Goal: Task Accomplishment & Management: Manage account settings

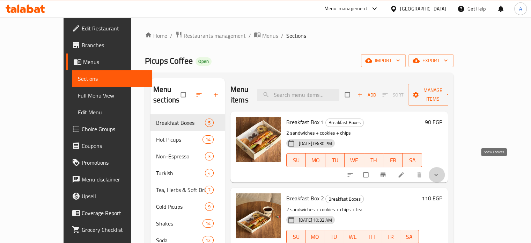
click at [439, 171] on icon "show more" at bounding box center [435, 174] width 7 height 7
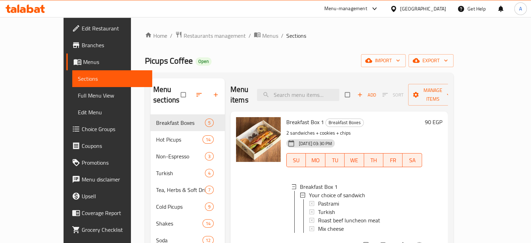
click at [78, 111] on span "Edit Menu" at bounding box center [112, 112] width 69 height 8
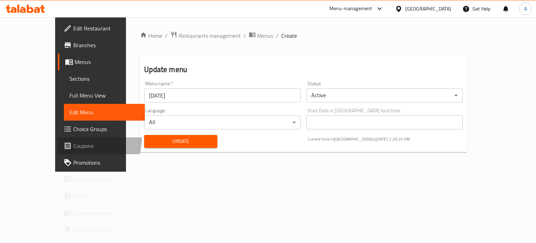
click at [58, 137] on link "Coupons" at bounding box center [101, 145] width 87 height 17
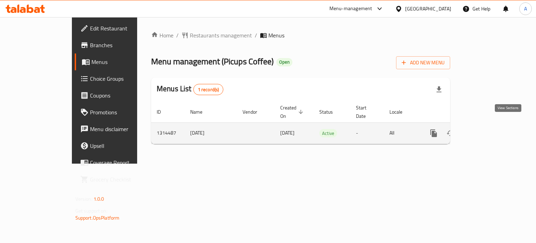
click at [488, 129] on icon "enhanced table" at bounding box center [484, 133] width 8 height 8
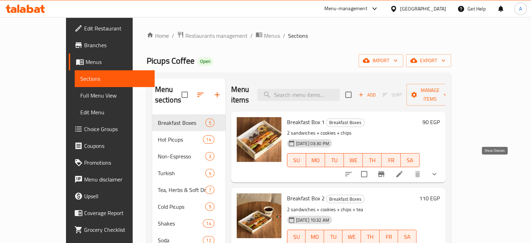
click at [438, 170] on icon "show more" at bounding box center [434, 174] width 8 height 8
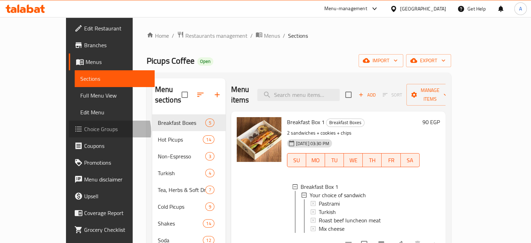
click at [84, 131] on span "Choice Groups" at bounding box center [116, 129] width 65 height 8
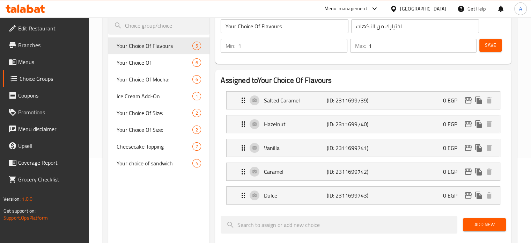
scroll to position [86, 0]
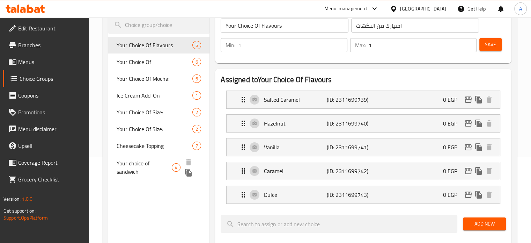
click at [139, 164] on span "Your choice of sandwich" at bounding box center [144, 167] width 55 height 17
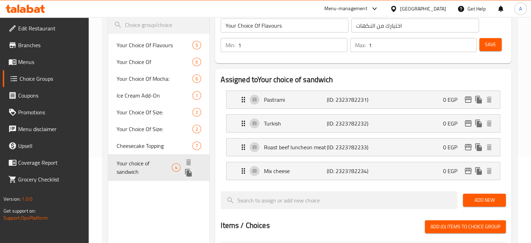
type input "Your choice of sandwich"
type input "اختيارك من الساندوتش"
type input "2"
click at [297, 130] on div "Turkish (ID: 2323782232) 0 EGP" at bounding box center [365, 122] width 252 height 17
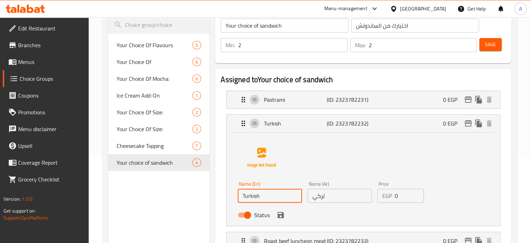
click at [274, 198] on input "Turkish" at bounding box center [270, 195] width 64 height 14
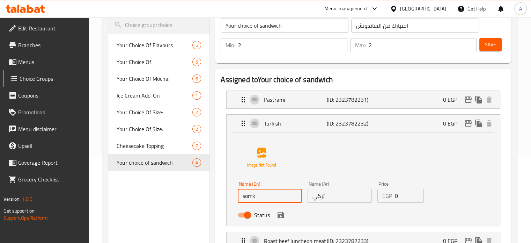
drag, startPoint x: 274, startPoint y: 198, endPoint x: 275, endPoint y: 202, distance: 4.2
click at [275, 202] on div "Name (En) somk Name (En)" at bounding box center [270, 191] width 70 height 27
type input "s"
paste input "smoked turkey"
type input "smoked turkey"
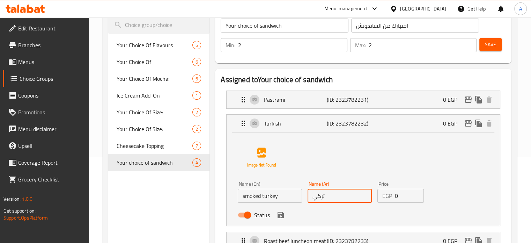
click at [312, 200] on input "تركي" at bounding box center [339, 195] width 64 height 14
type input "تركي مدخن"
click at [276, 215] on icon "save" at bounding box center [280, 214] width 8 height 8
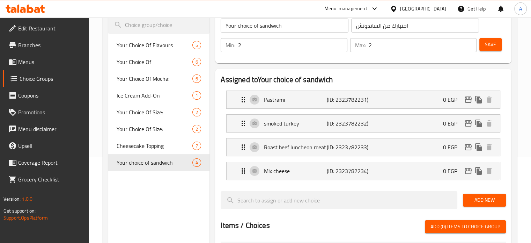
click at [488, 43] on span "Save" at bounding box center [490, 44] width 11 height 9
click at [27, 65] on span "Menus" at bounding box center [50, 62] width 65 height 8
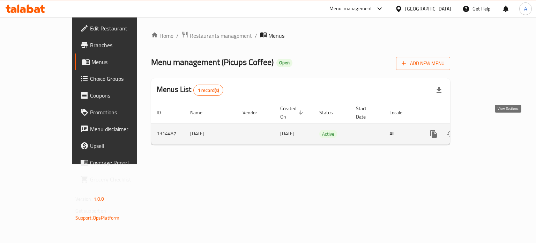
click at [488, 129] on icon "enhanced table" at bounding box center [484, 133] width 8 height 8
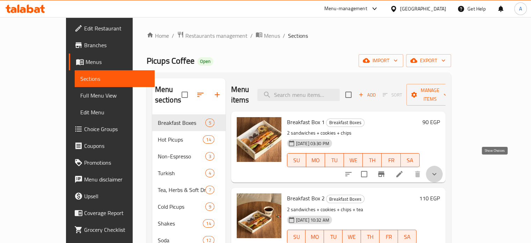
click at [438, 170] on icon "show more" at bounding box center [434, 174] width 8 height 8
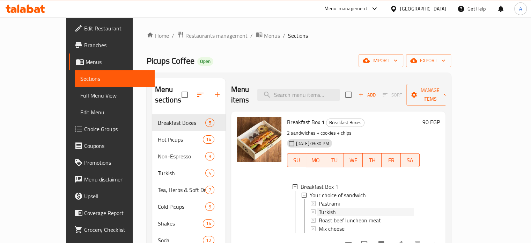
click at [319, 207] on span "Turkish" at bounding box center [327, 211] width 17 height 8
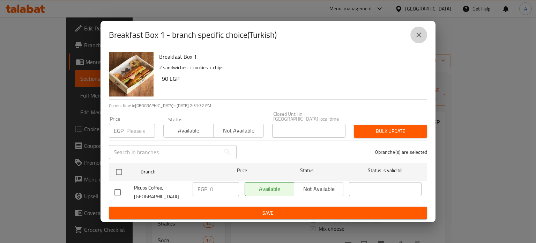
click at [418, 36] on icon "close" at bounding box center [419, 35] width 8 height 8
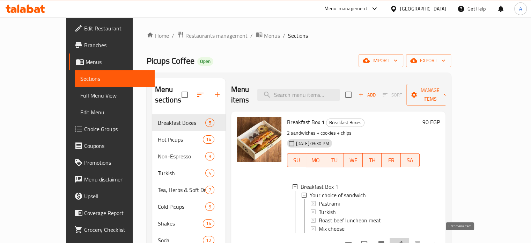
click at [402, 240] on icon at bounding box center [399, 243] width 6 height 6
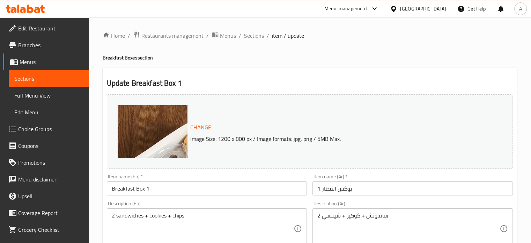
scroll to position [272, 0]
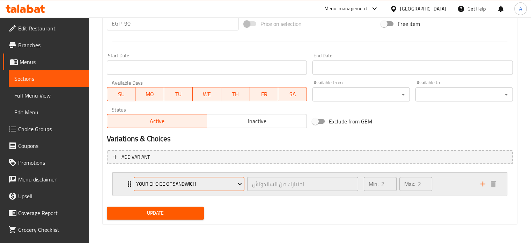
click at [243, 188] on button "Your choice of sandwich" at bounding box center [189, 184] width 111 height 14
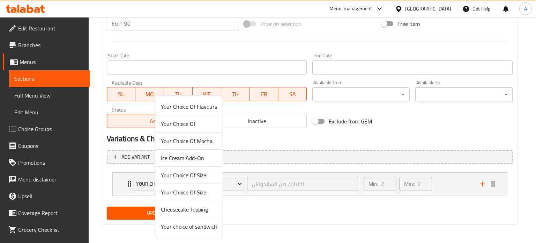
click at [241, 208] on div at bounding box center [268, 121] width 536 height 243
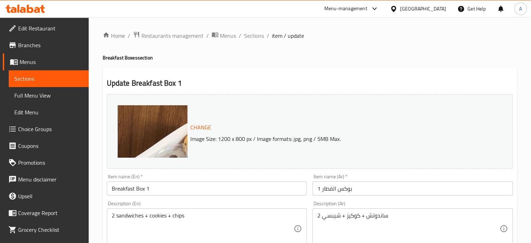
scroll to position [272, 0]
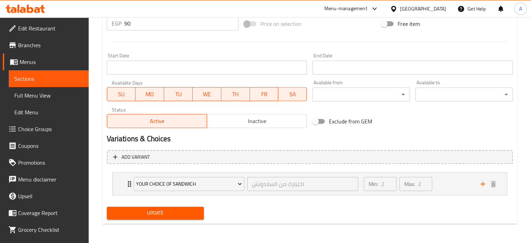
drag, startPoint x: 536, startPoint y: 227, endPoint x: 530, endPoint y: 210, distance: 18.2
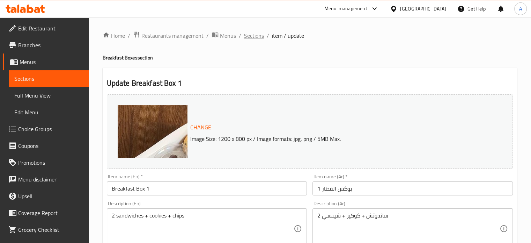
click at [249, 36] on span "Sections" at bounding box center [254, 35] width 20 height 8
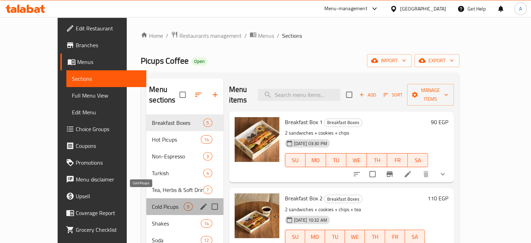
click at [152, 202] on span "Cold Picups" at bounding box center [168, 206] width 32 height 8
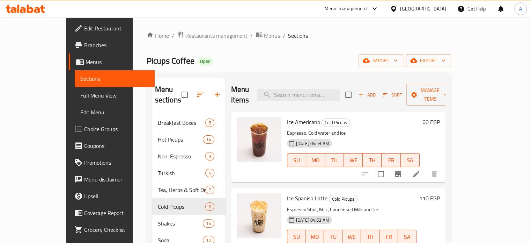
drag, startPoint x: 536, startPoint y: 151, endPoint x: 513, endPoint y: 235, distance: 87.0
click at [451, 235] on div "Menu sections Breakfast Boxes 5 Hot Picups 14 Non-Espresso 3 Turkish 4 Tea, Her…" at bounding box center [299, 223] width 304 height 301
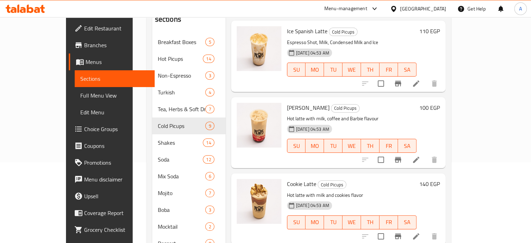
scroll to position [88, 0]
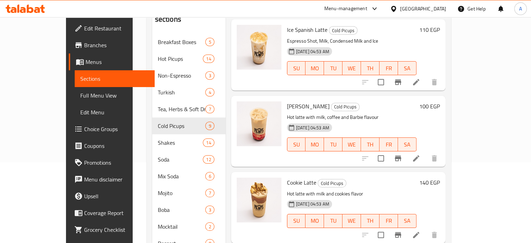
click at [420, 154] on icon at bounding box center [416, 158] width 8 height 8
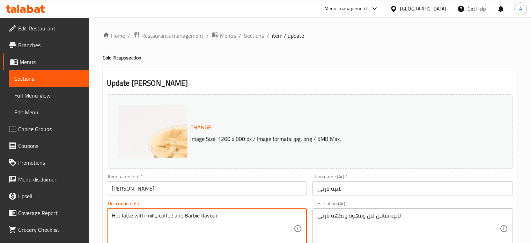
drag, startPoint x: 119, startPoint y: 217, endPoint x: 106, endPoint y: 217, distance: 13.3
type textarea "Iced latte with milk, coffee and Barbie flavour"
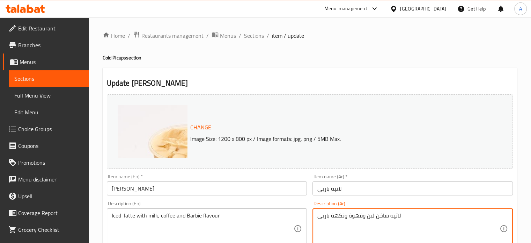
drag, startPoint x: 374, startPoint y: 217, endPoint x: 387, endPoint y: 218, distance: 12.3
type textarea "لاتيه بارد لبن وقهوة ونكهة باربى"
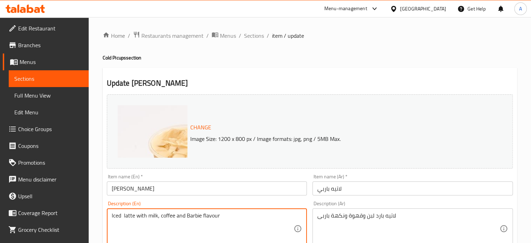
drag, startPoint x: 120, startPoint y: 215, endPoint x: 107, endPoint y: 216, distance: 12.6
click at [107, 216] on div "Iced latte with milk, coffee and Barbie flavour Description (En)" at bounding box center [207, 228] width 200 height 40
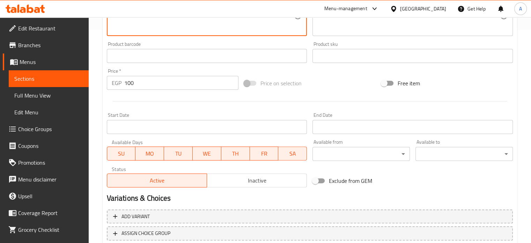
scroll to position [260, 0]
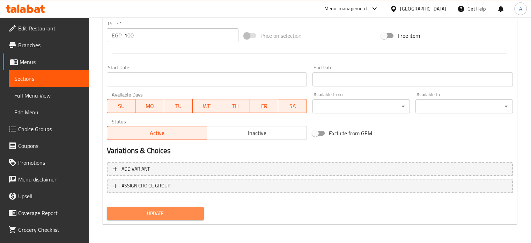
click at [177, 209] on span "Update" at bounding box center [155, 213] width 86 height 9
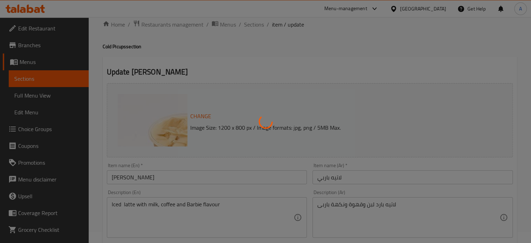
scroll to position [0, 0]
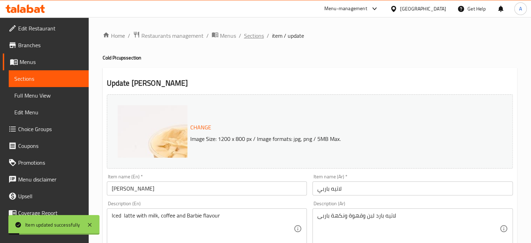
click at [252, 35] on span "Sections" at bounding box center [254, 35] width 20 height 8
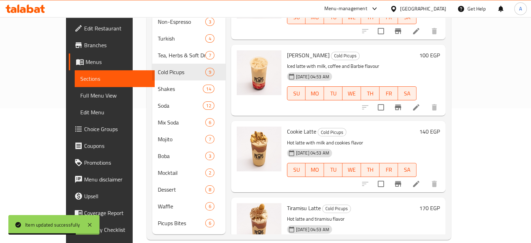
scroll to position [96, 0]
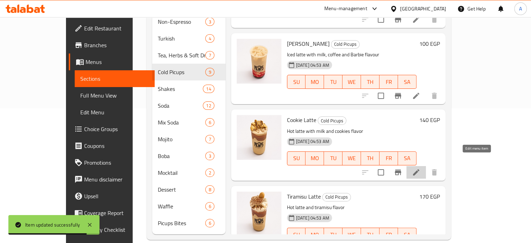
click at [419, 169] on icon at bounding box center [416, 172] width 6 height 6
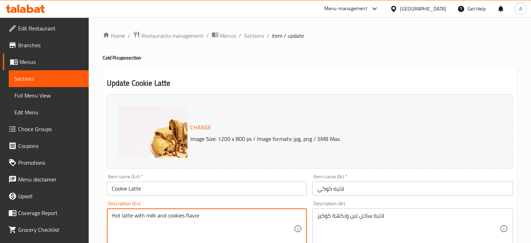
drag, startPoint x: 119, startPoint y: 216, endPoint x: 84, endPoint y: 229, distance: 37.9
paste textarea "Iced"
type textarea "Iced latte with milk and cookies flavor"
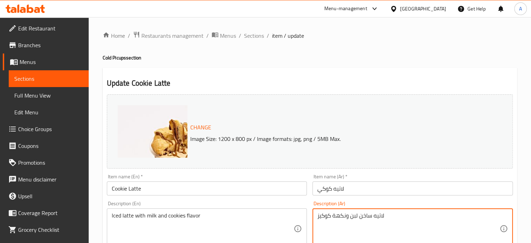
drag, startPoint x: 360, startPoint y: 217, endPoint x: 370, endPoint y: 219, distance: 10.2
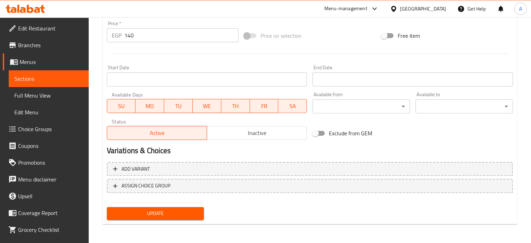
type textarea "لاتيه بارد لبن ونكهة كوكيز"
click at [198, 209] on button "Update" at bounding box center [155, 213] width 97 height 13
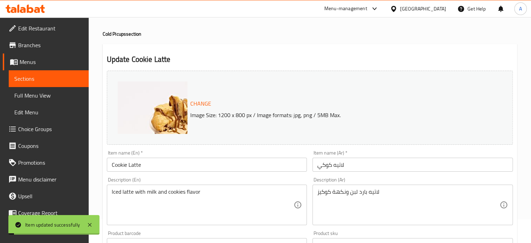
scroll to position [0, 0]
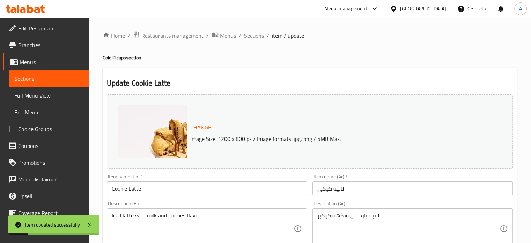
click at [261, 35] on span "Sections" at bounding box center [254, 35] width 20 height 8
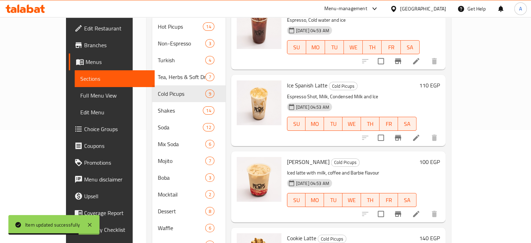
scroll to position [116, 0]
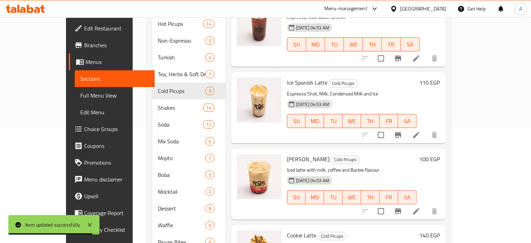
click at [451, 44] on div "Menu sections Breakfast Boxes 5 Hot Picups 14 Non-Espresso 3 Turkish 4 Tea, Her…" at bounding box center [299, 107] width 304 height 301
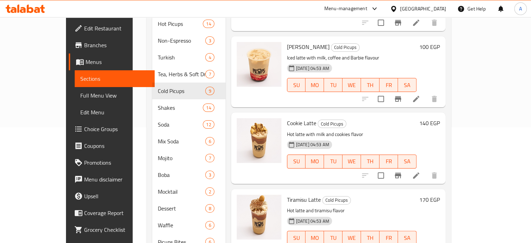
scroll to position [130, 0]
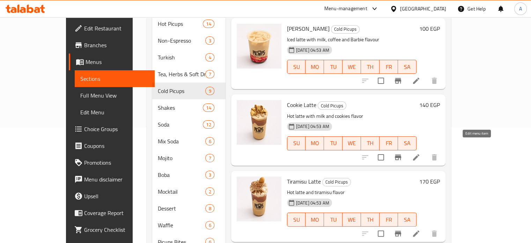
click at [420, 153] on icon at bounding box center [416, 157] width 8 height 8
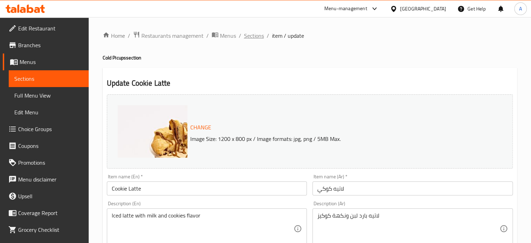
click at [250, 38] on span "Sections" at bounding box center [254, 35] width 20 height 8
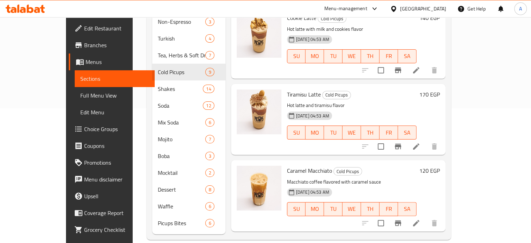
scroll to position [205, 0]
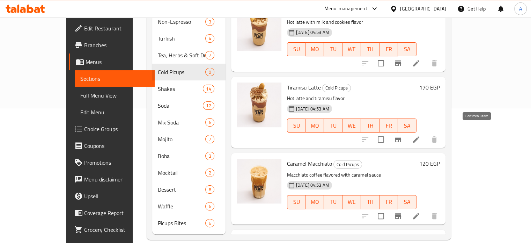
click at [420, 135] on icon at bounding box center [416, 139] width 8 height 8
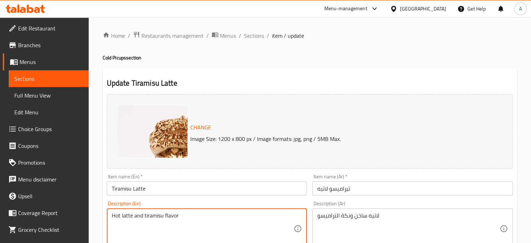
drag, startPoint x: 120, startPoint y: 217, endPoint x: 50, endPoint y: 231, distance: 71.5
paste textarea "Iced"
type textarea "Iced latte and tiramisu flavor"
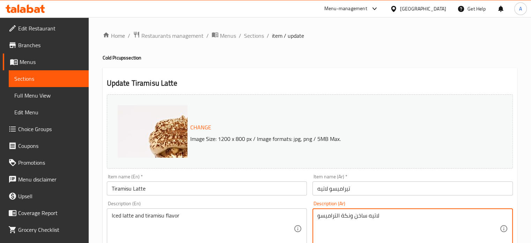
drag, startPoint x: 355, startPoint y: 219, endPoint x: 366, endPoint y: 220, distance: 10.8
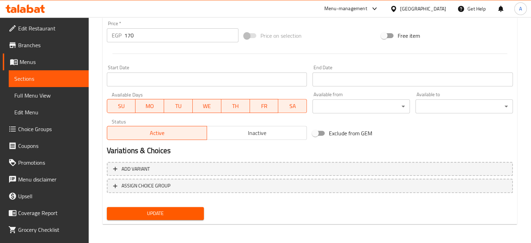
type textarea "لاتيه بارد ونكة التراميسو"
click at [186, 217] on button "Update" at bounding box center [155, 213] width 97 height 13
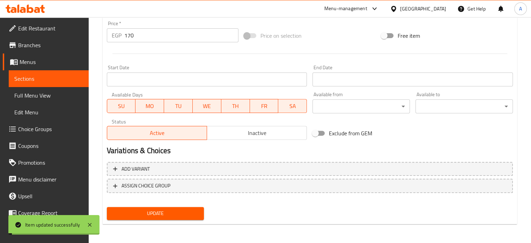
scroll to position [0, 0]
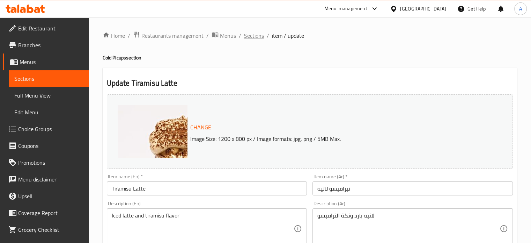
click at [252, 31] on span "Sections" at bounding box center [254, 35] width 20 height 8
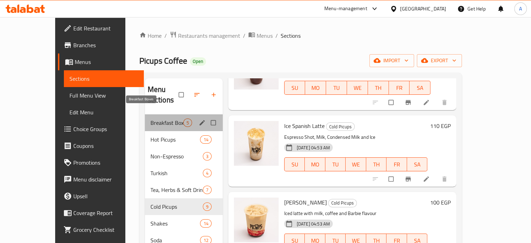
click at [153, 118] on span "Breakfast Boxes" at bounding box center [166, 122] width 33 height 8
